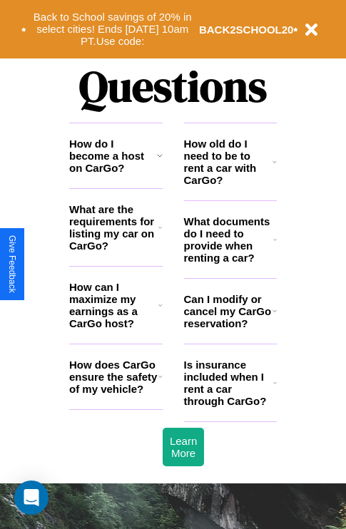
scroll to position [1728, 0]
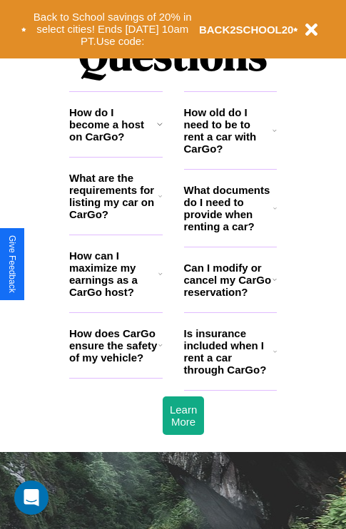
click at [116, 364] on h3 "How does CarGo ensure the safety of my vehicle?" at bounding box center [113, 345] width 89 height 36
click at [230, 231] on h3 "What documents do I need to provide when renting a car?" at bounding box center [229, 208] width 90 height 49
click at [230, 153] on h3 "How old do I need to be to rent a car with CarGo?" at bounding box center [228, 130] width 89 height 49
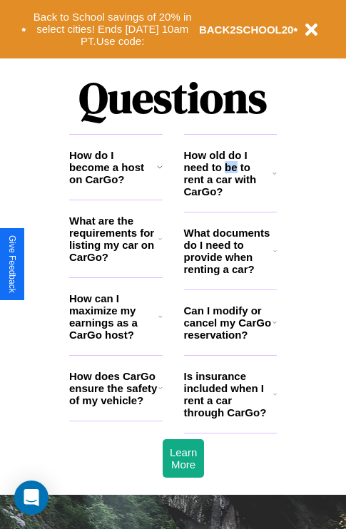
scroll to position [1424, 0]
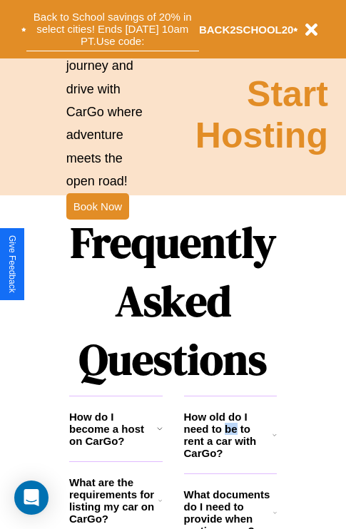
click at [112, 29] on button "Back to School savings of 20% in select cities! Ends [DATE] 10am PT. Use code:" at bounding box center [112, 29] width 173 height 44
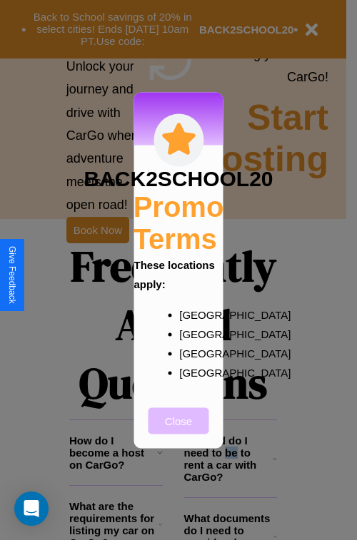
click at [178, 430] on button "Close" at bounding box center [178, 420] width 61 height 26
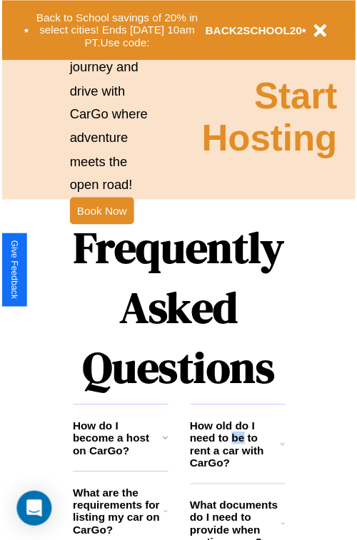
scroll to position [0, 0]
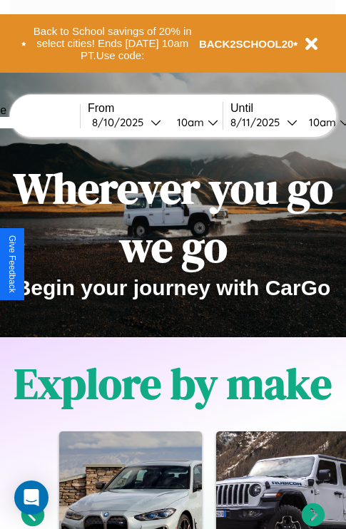
click at [48, 122] on input "text" at bounding box center [26, 122] width 107 height 11
type input "*********"
click at [144, 122] on div "[DATE]" at bounding box center [121, 123] width 58 height 14
select select "*"
select select "****"
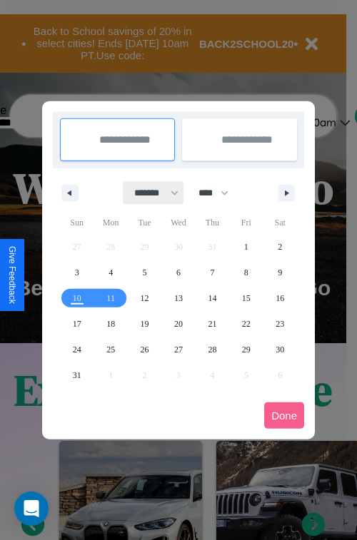
click at [150, 193] on select "******* ******** ***** ***** *** **** **** ****** ********* ******* ******** **…" at bounding box center [153, 193] width 61 height 24
select select "*"
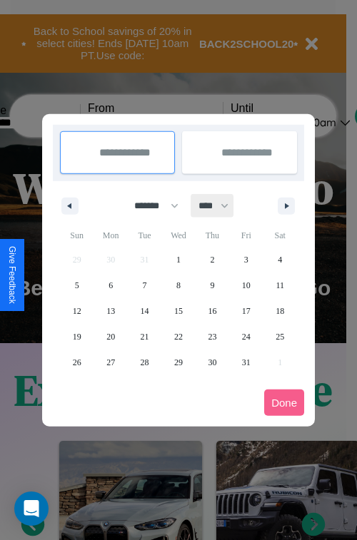
click at [220, 205] on select "**** **** **** **** **** **** **** **** **** **** **** **** **** **** **** ****…" at bounding box center [212, 206] width 43 height 24
select select "****"
click at [178, 310] on span "14" at bounding box center [178, 311] width 9 height 26
type input "**********"
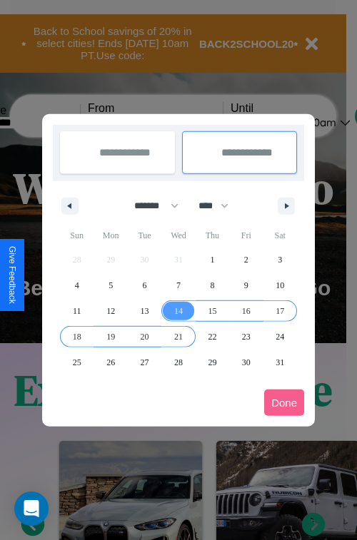
click at [178, 336] on span "21" at bounding box center [178, 337] width 9 height 26
type input "**********"
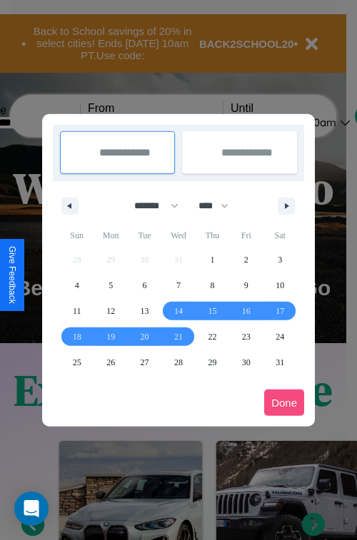
click at [284, 402] on button "Done" at bounding box center [284, 402] width 40 height 26
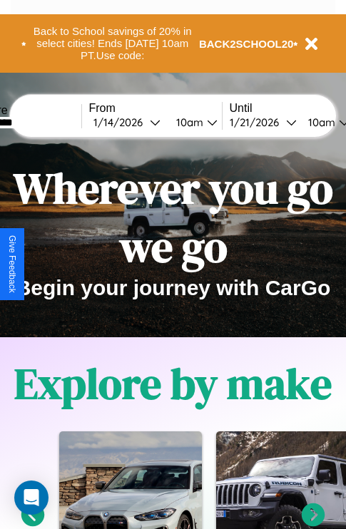
click at [205, 122] on div "10am" at bounding box center [188, 123] width 38 height 14
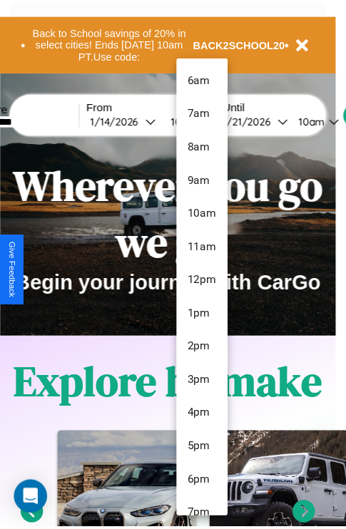
scroll to position [82, 0]
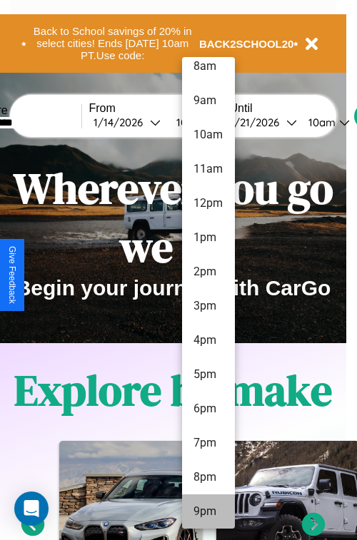
click at [208, 511] on li "9pm" at bounding box center [208, 511] width 53 height 34
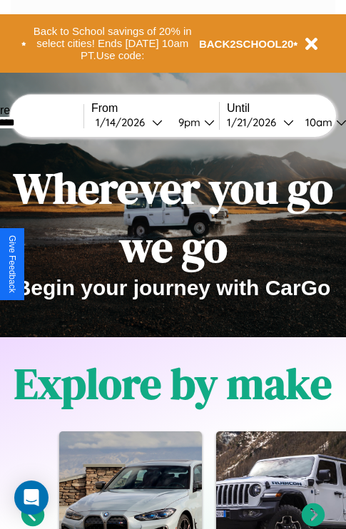
scroll to position [0, 49]
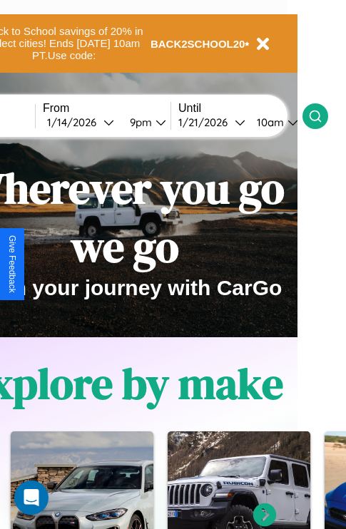
click at [322, 116] on icon at bounding box center [315, 116] width 14 height 14
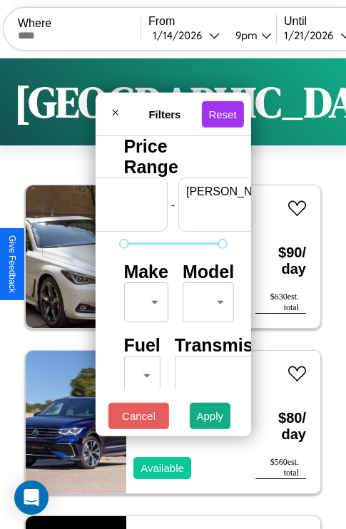
scroll to position [0, 88]
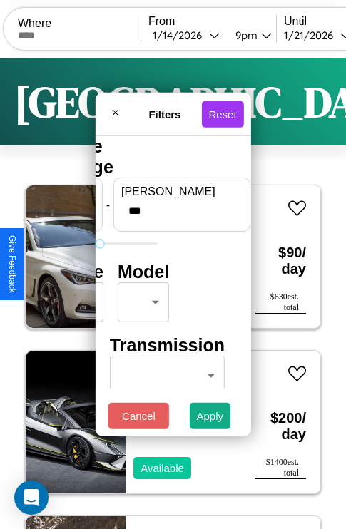
type input "***"
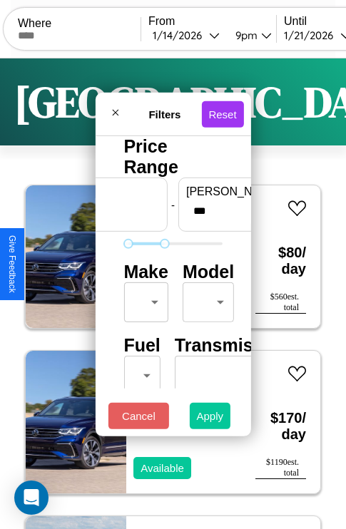
type input "**"
click at [210, 419] on button "Apply" at bounding box center [210, 416] width 41 height 26
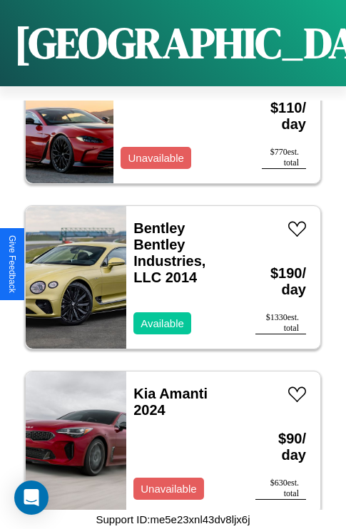
scroll to position [4687, 0]
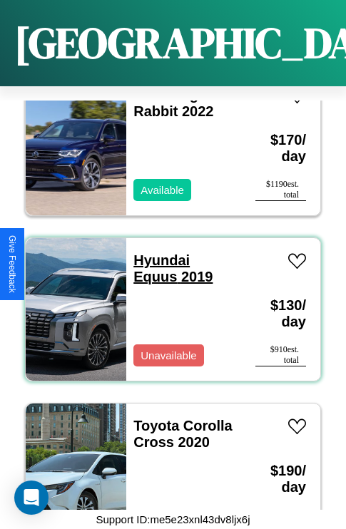
click at [157, 253] on link "Hyundai Equus 2019" at bounding box center [172, 269] width 79 height 32
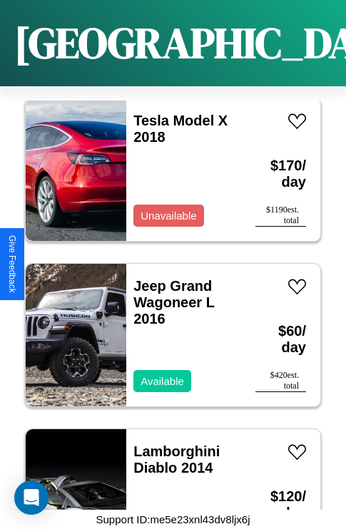
scroll to position [16934, 0]
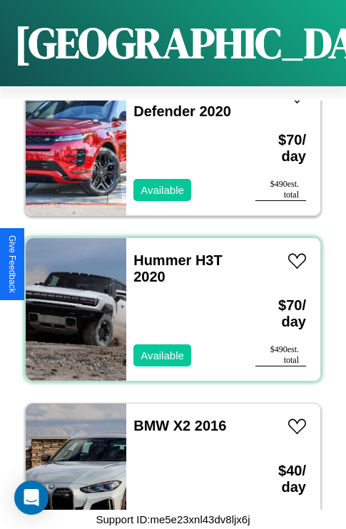
click at [168, 301] on div "Hummer H3T 2020 Available" at bounding box center [183, 309] width 115 height 143
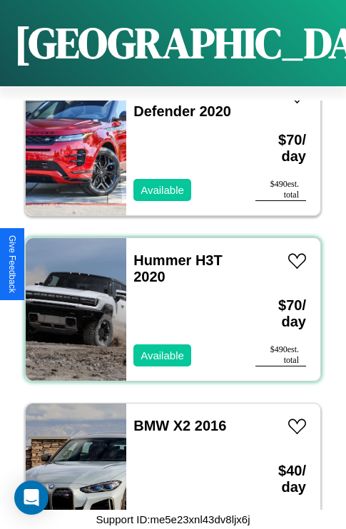
click at [168, 301] on div "Hummer H3T 2020 Available" at bounding box center [183, 309] width 115 height 143
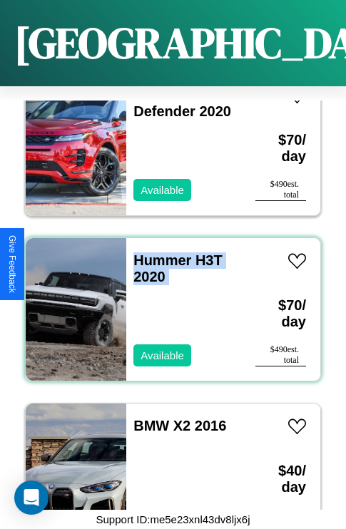
click at [168, 301] on div "Hummer H3T 2020 Available" at bounding box center [183, 309] width 115 height 143
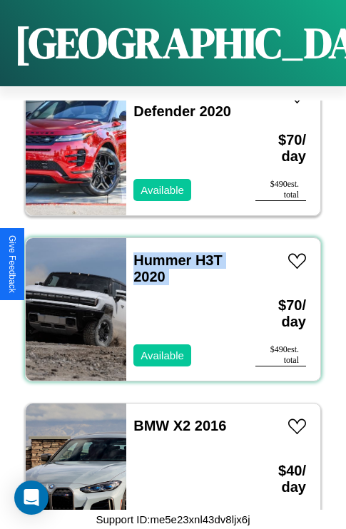
click at [168, 301] on div "Hummer H3T 2020 Available" at bounding box center [183, 309] width 115 height 143
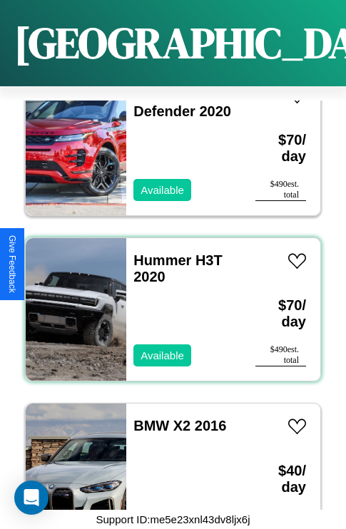
click at [168, 301] on div "Hummer H3T 2020 Available" at bounding box center [183, 309] width 115 height 143
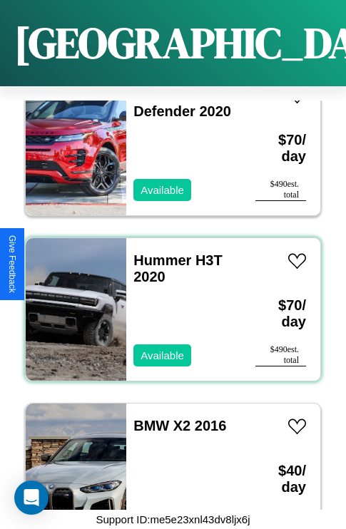
click at [168, 301] on div "Hummer H3T 2020 Available" at bounding box center [183, 309] width 115 height 143
click at [158, 253] on link "Hummer H3T 2020" at bounding box center [177, 269] width 89 height 32
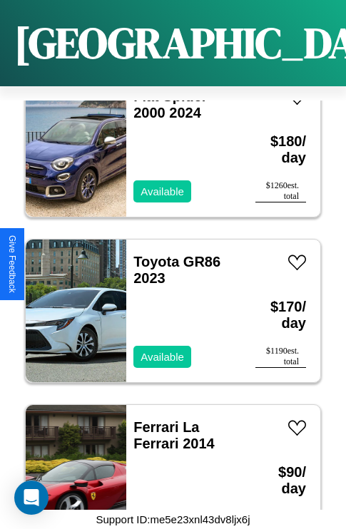
scroll to position [24765, 0]
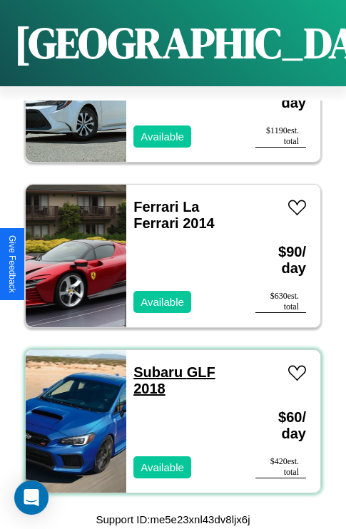
click at [153, 365] on link "Subaru GLF 2018" at bounding box center [173, 381] width 81 height 32
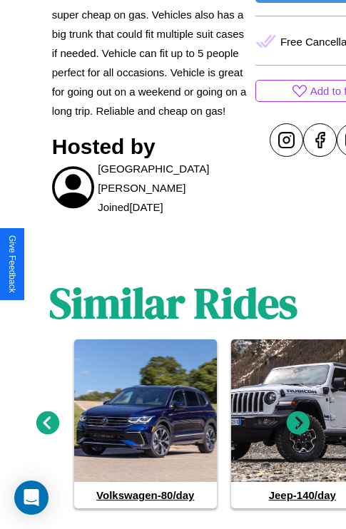
scroll to position [669, 0]
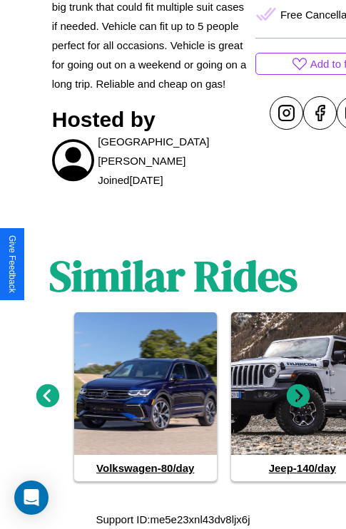
click at [298, 397] on icon at bounding box center [299, 396] width 24 height 24
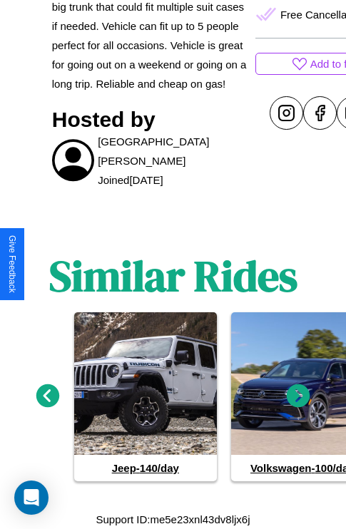
click at [298, 397] on icon at bounding box center [299, 396] width 24 height 24
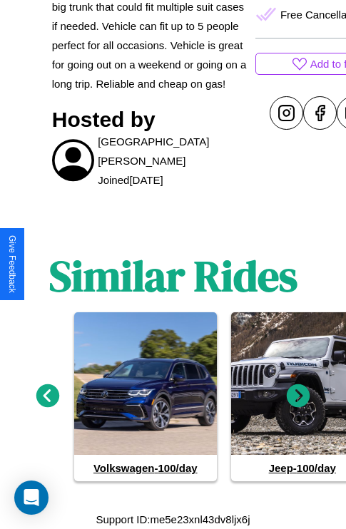
click at [298, 397] on icon at bounding box center [299, 396] width 24 height 24
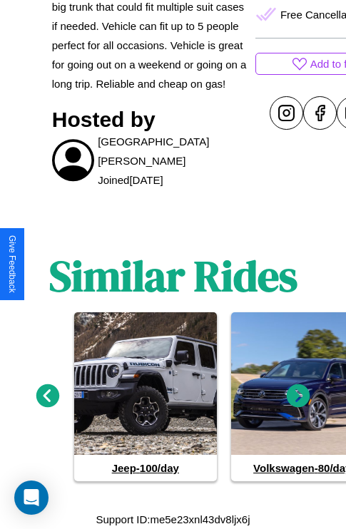
click at [47, 397] on icon at bounding box center [48, 396] width 24 height 24
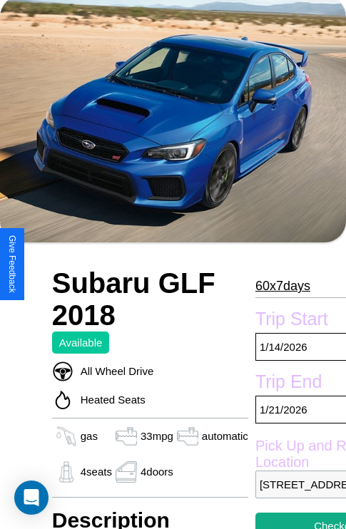
scroll to position [83, 0]
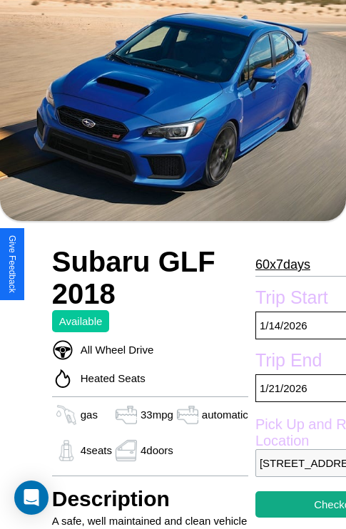
click at [276, 265] on p "60 x 7 days" at bounding box center [282, 264] width 55 height 23
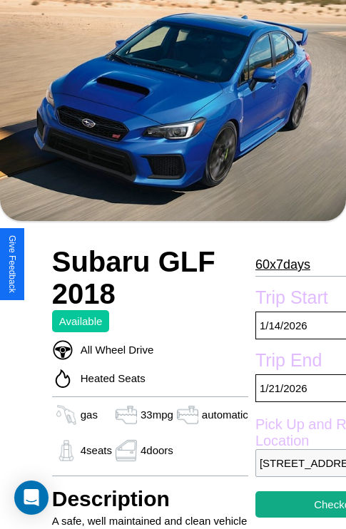
click at [276, 265] on p "60 x 7 days" at bounding box center [282, 264] width 55 height 23
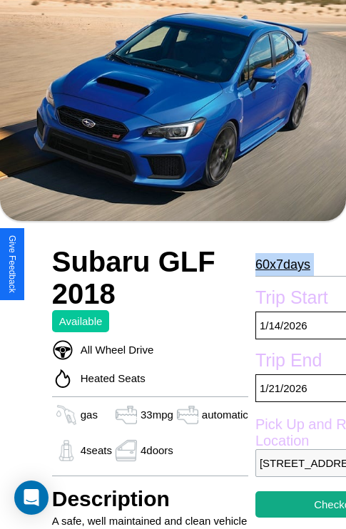
click at [276, 265] on p "60 x 7 days" at bounding box center [282, 264] width 55 height 23
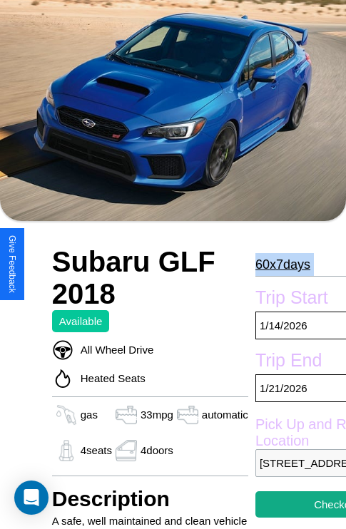
click at [276, 265] on p "60 x 7 days" at bounding box center [282, 264] width 55 height 23
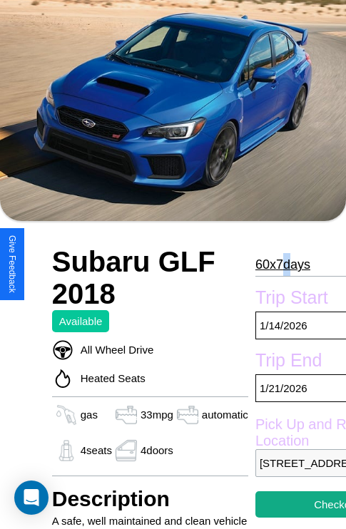
click at [276, 265] on p "60 x 7 days" at bounding box center [282, 264] width 55 height 23
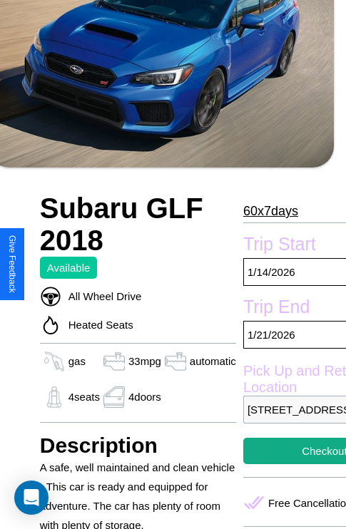
scroll to position [343, 60]
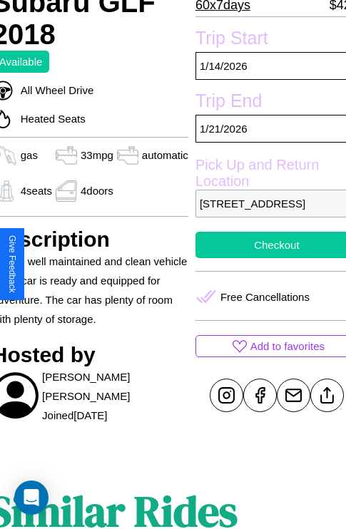
click at [265, 258] on button "Checkout" at bounding box center [276, 245] width 163 height 26
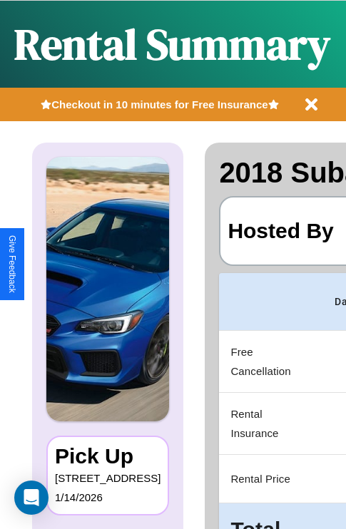
scroll to position [0, 270]
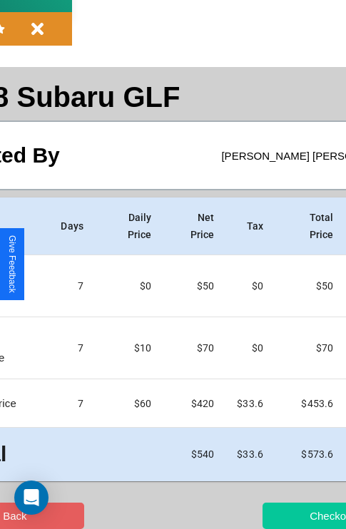
click at [276, 516] on button "Checkout" at bounding box center [332, 516] width 139 height 26
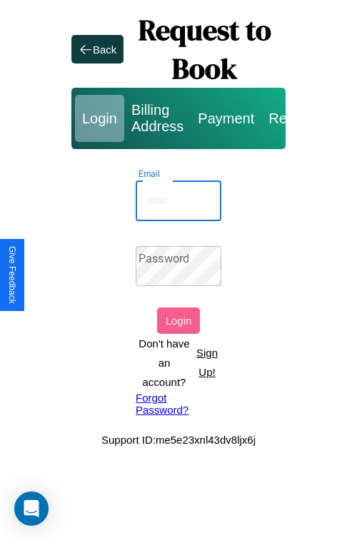
click at [178, 200] on input "Email" at bounding box center [179, 201] width 86 height 40
type input "**********"
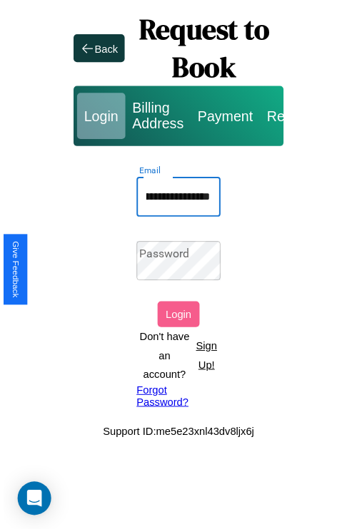
scroll to position [0, 0]
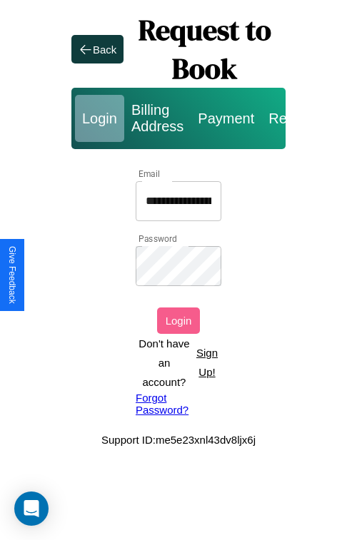
click at [178, 320] on button "Login" at bounding box center [178, 320] width 43 height 26
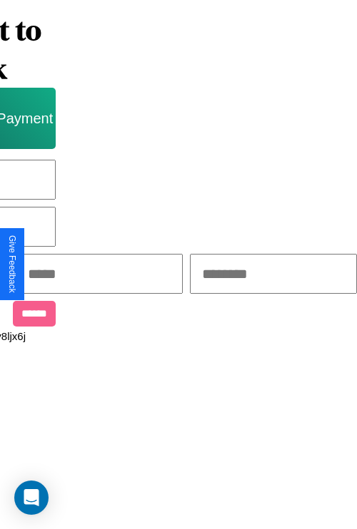
scroll to position [0, 243]
